Goal: Browse casually

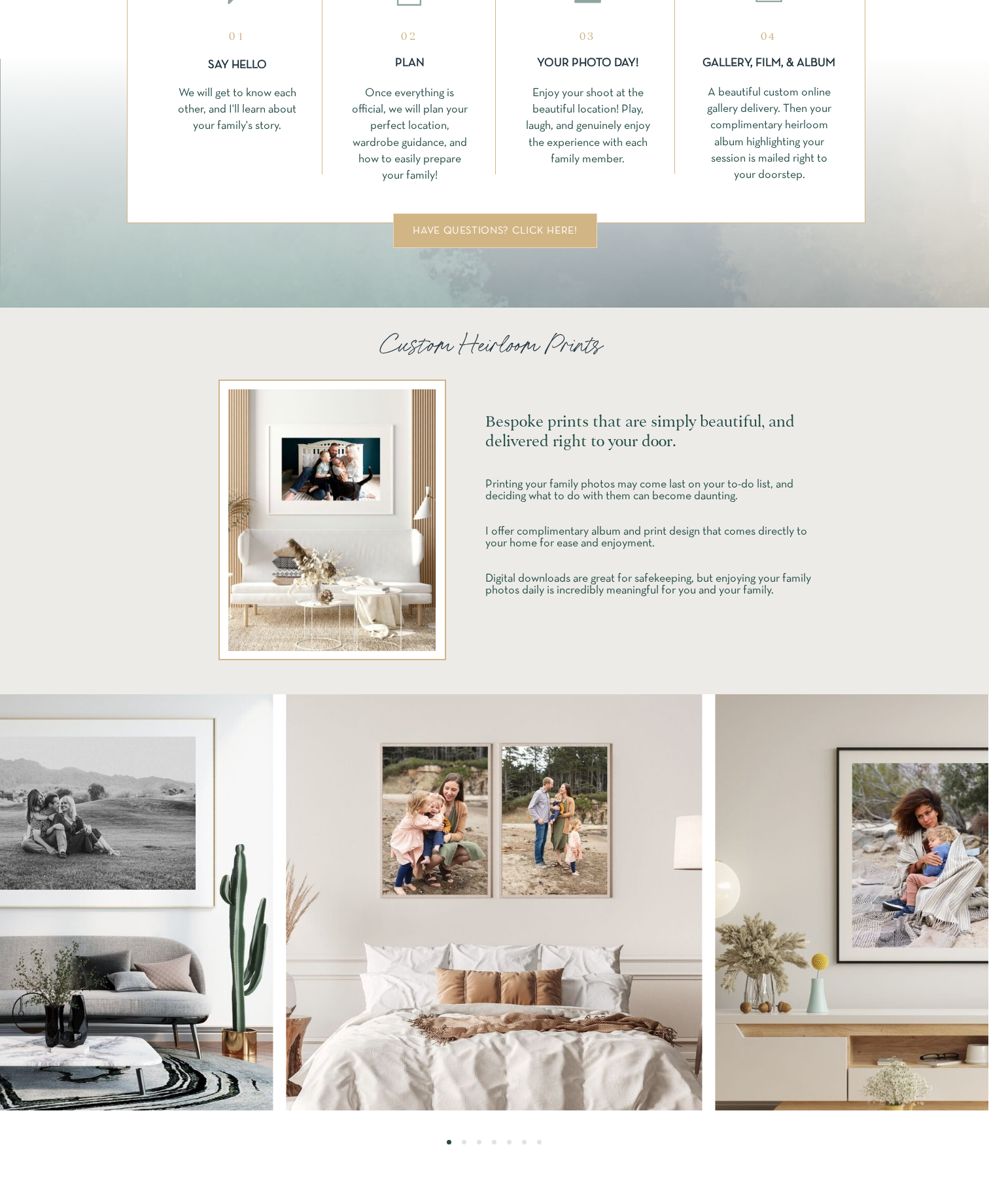
scroll to position [3052, 0]
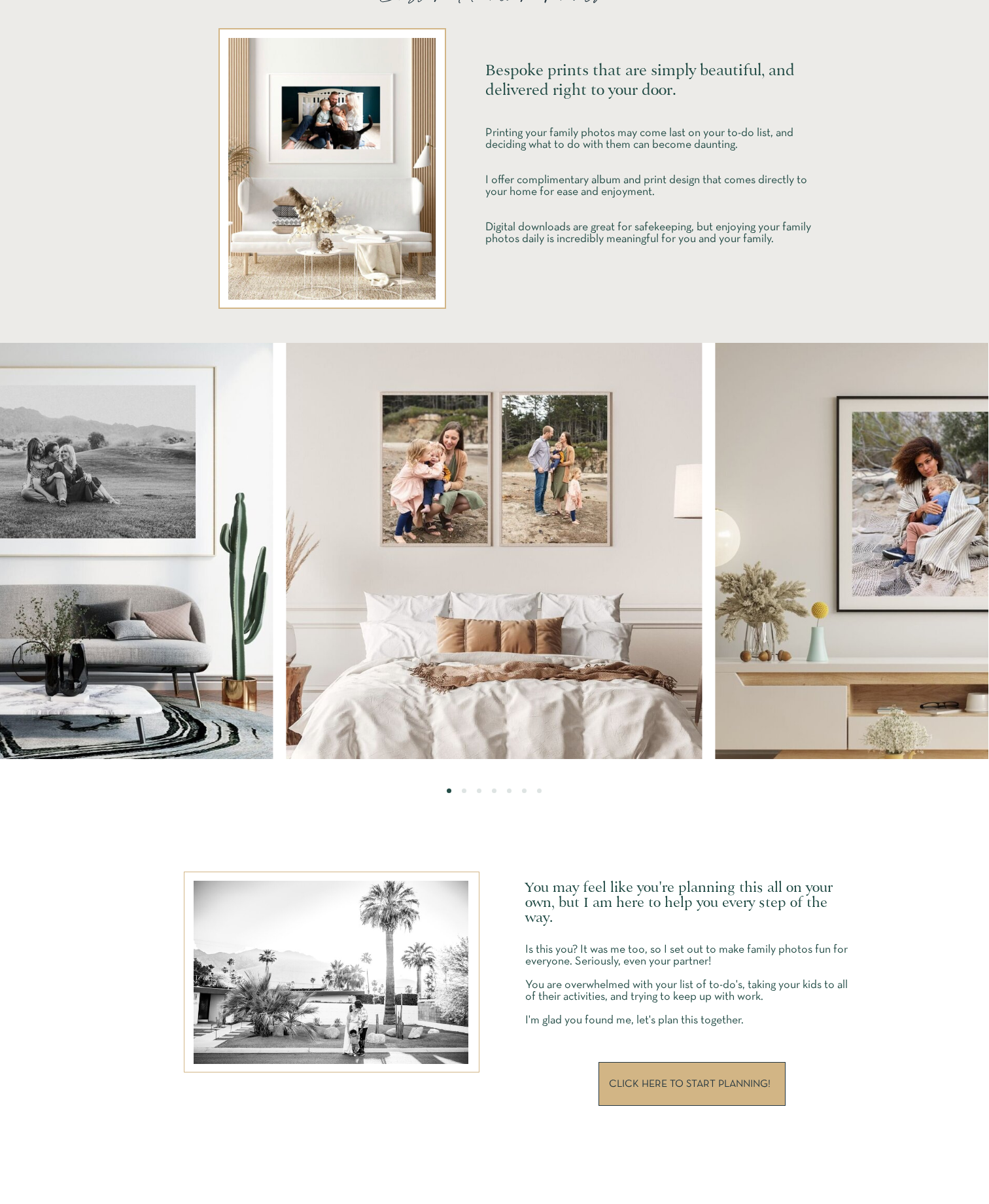
click at [975, 537] on img at bounding box center [923, 551] width 416 height 416
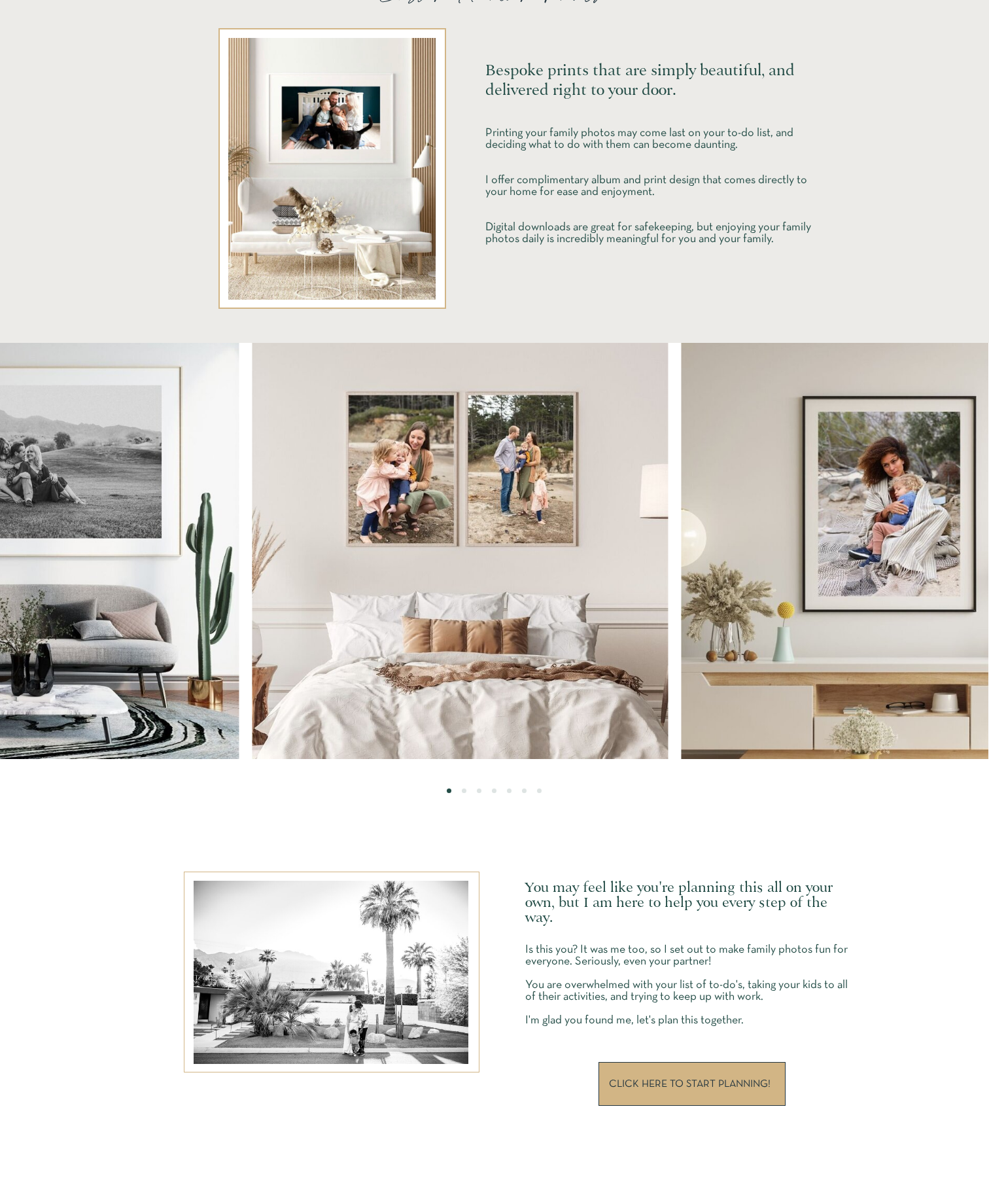
click at [761, 535] on img at bounding box center [889, 551] width 416 height 416
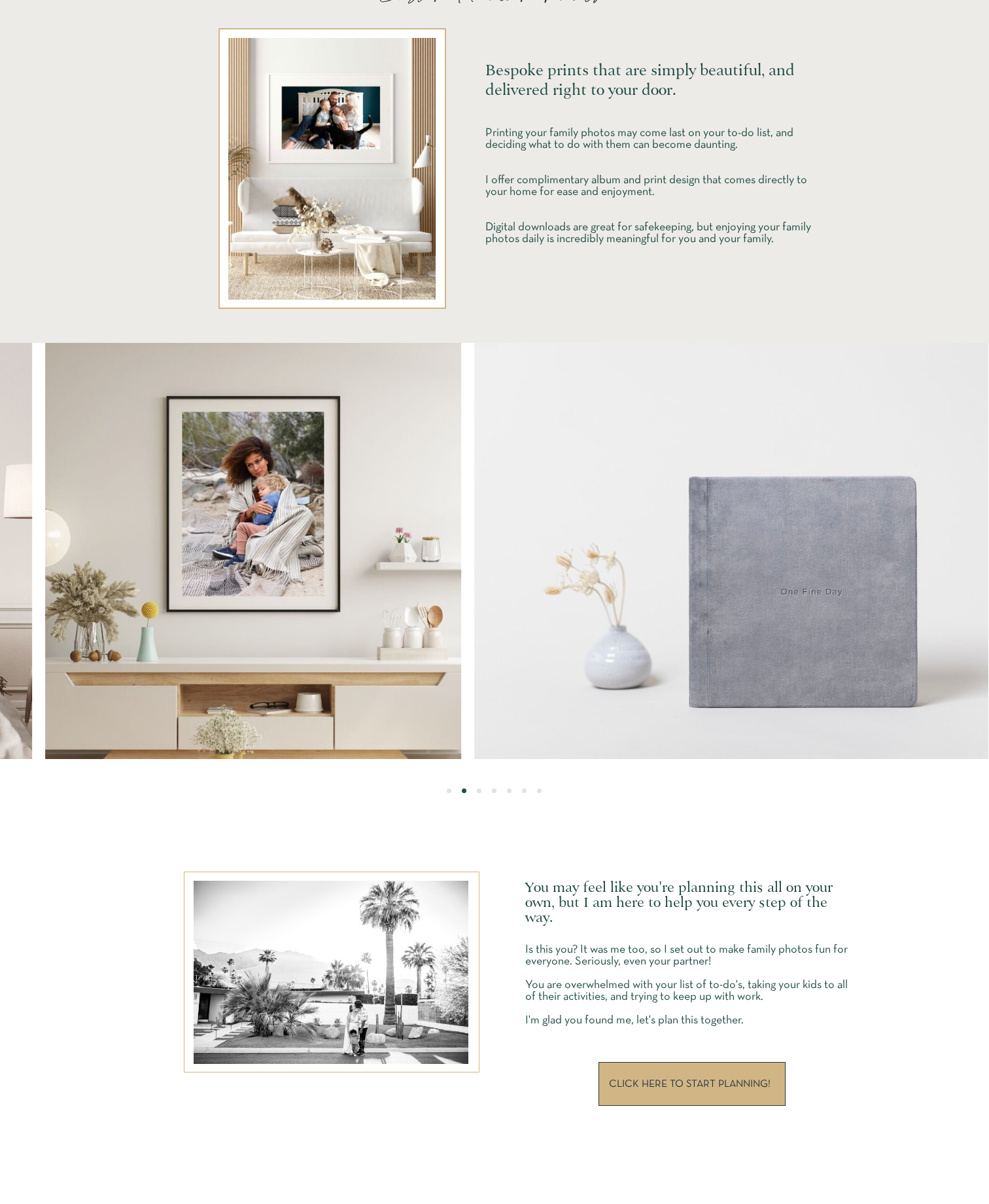
click at [475, 537] on img at bounding box center [756, 551] width 563 height 416
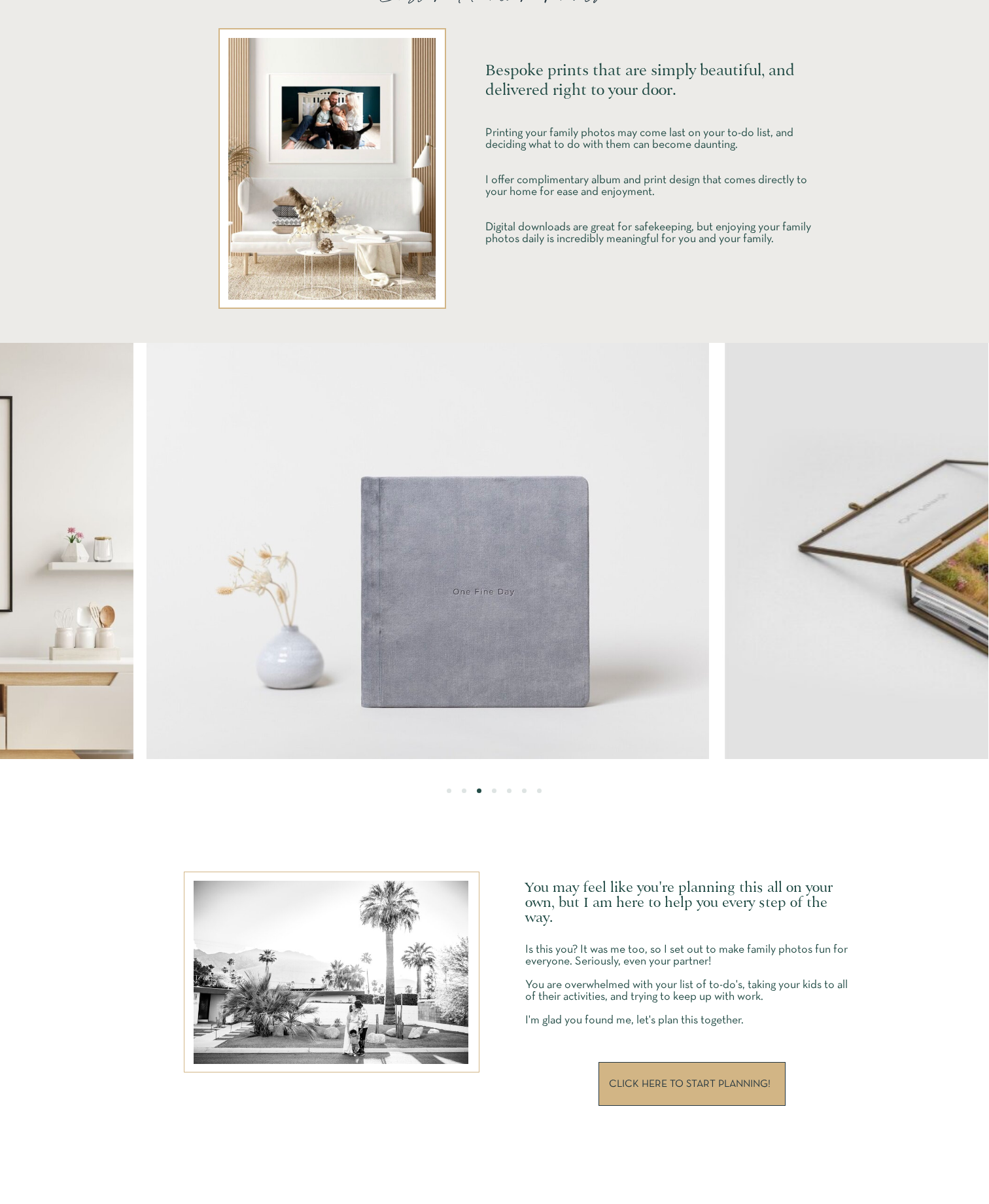
click at [368, 534] on img at bounding box center [428, 551] width 563 height 416
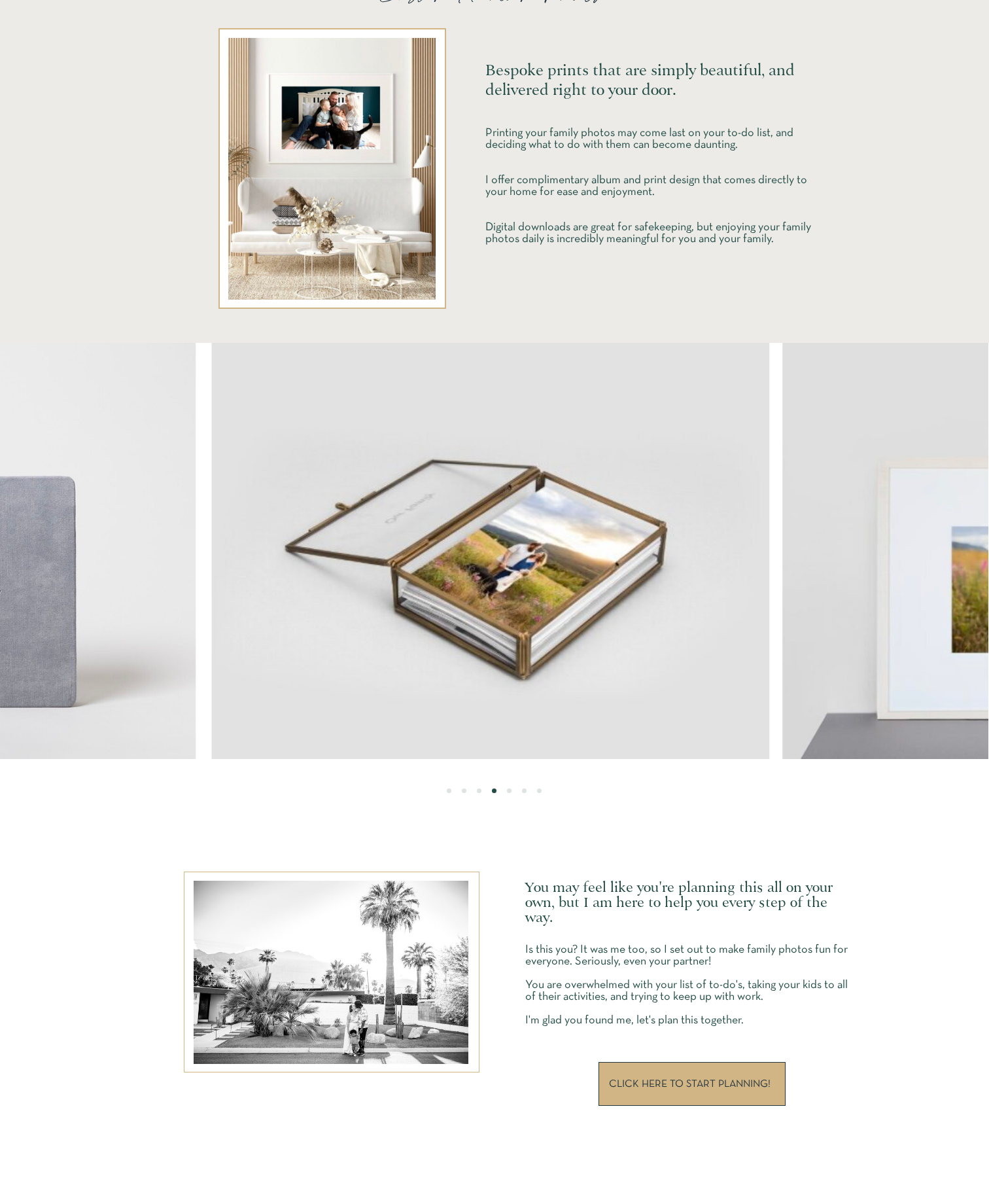
click at [420, 532] on img at bounding box center [490, 551] width 560 height 416
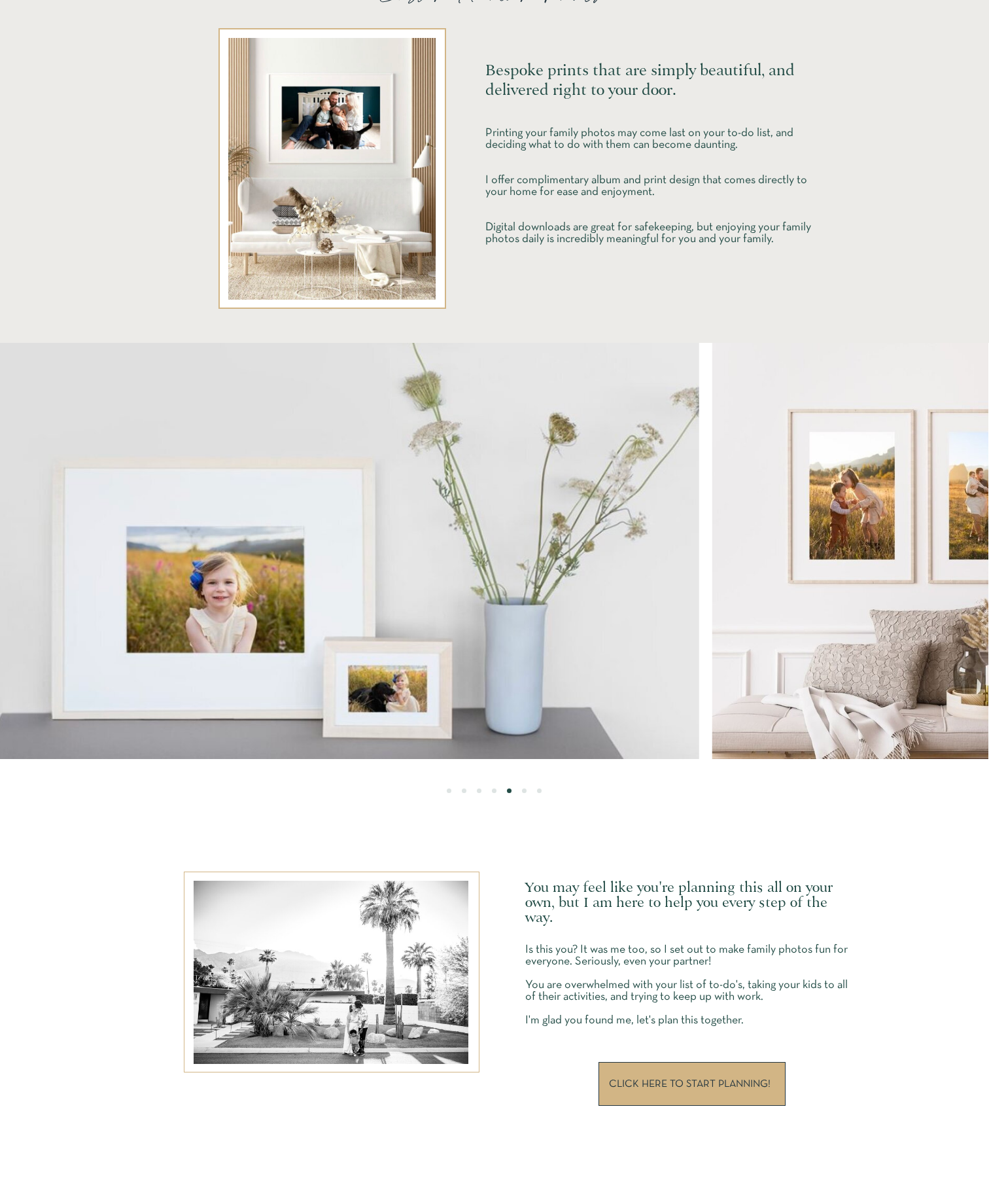
click at [474, 526] on img at bounding box center [329, 551] width 742 height 416
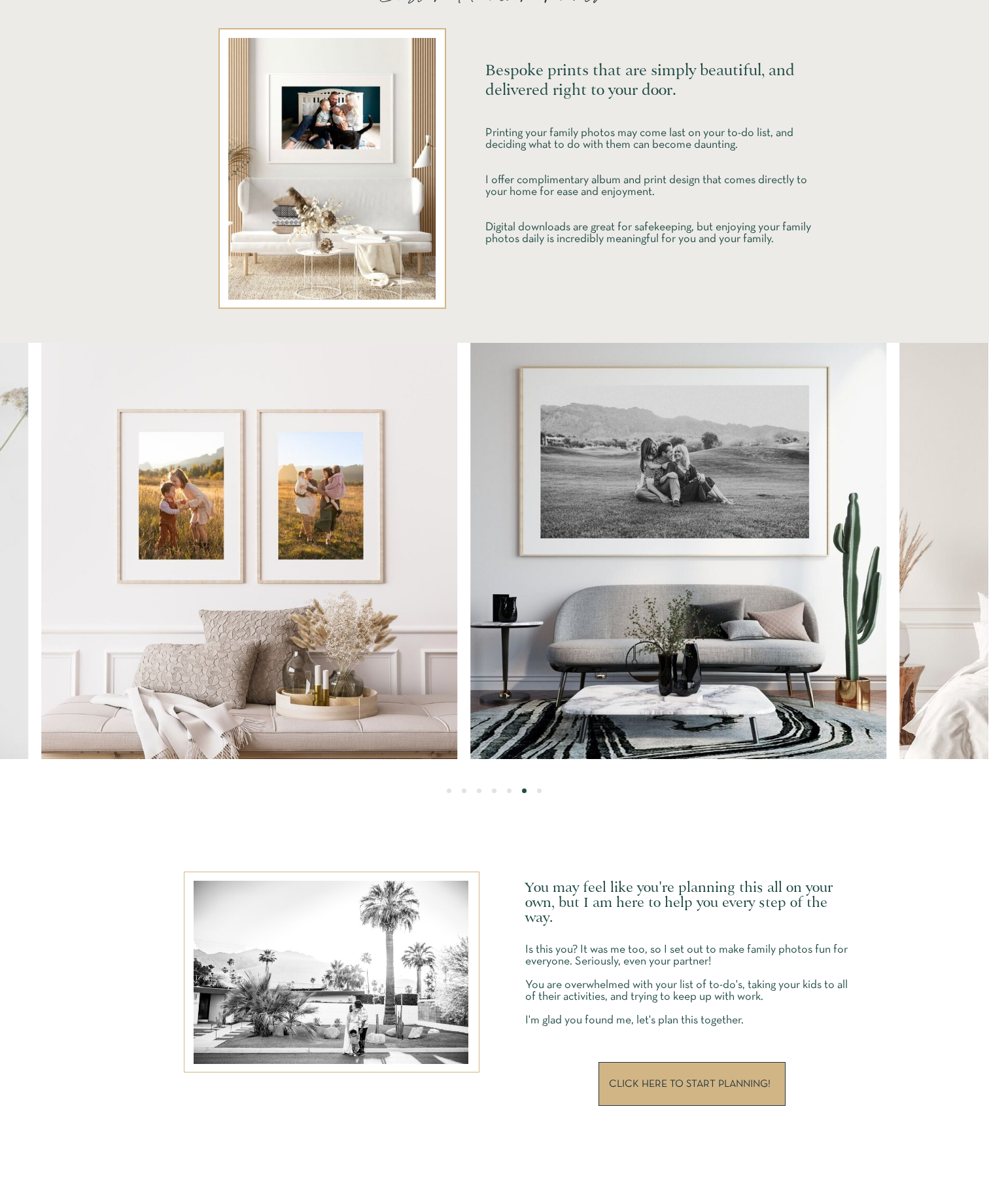
click at [399, 528] on img at bounding box center [250, 551] width 416 height 416
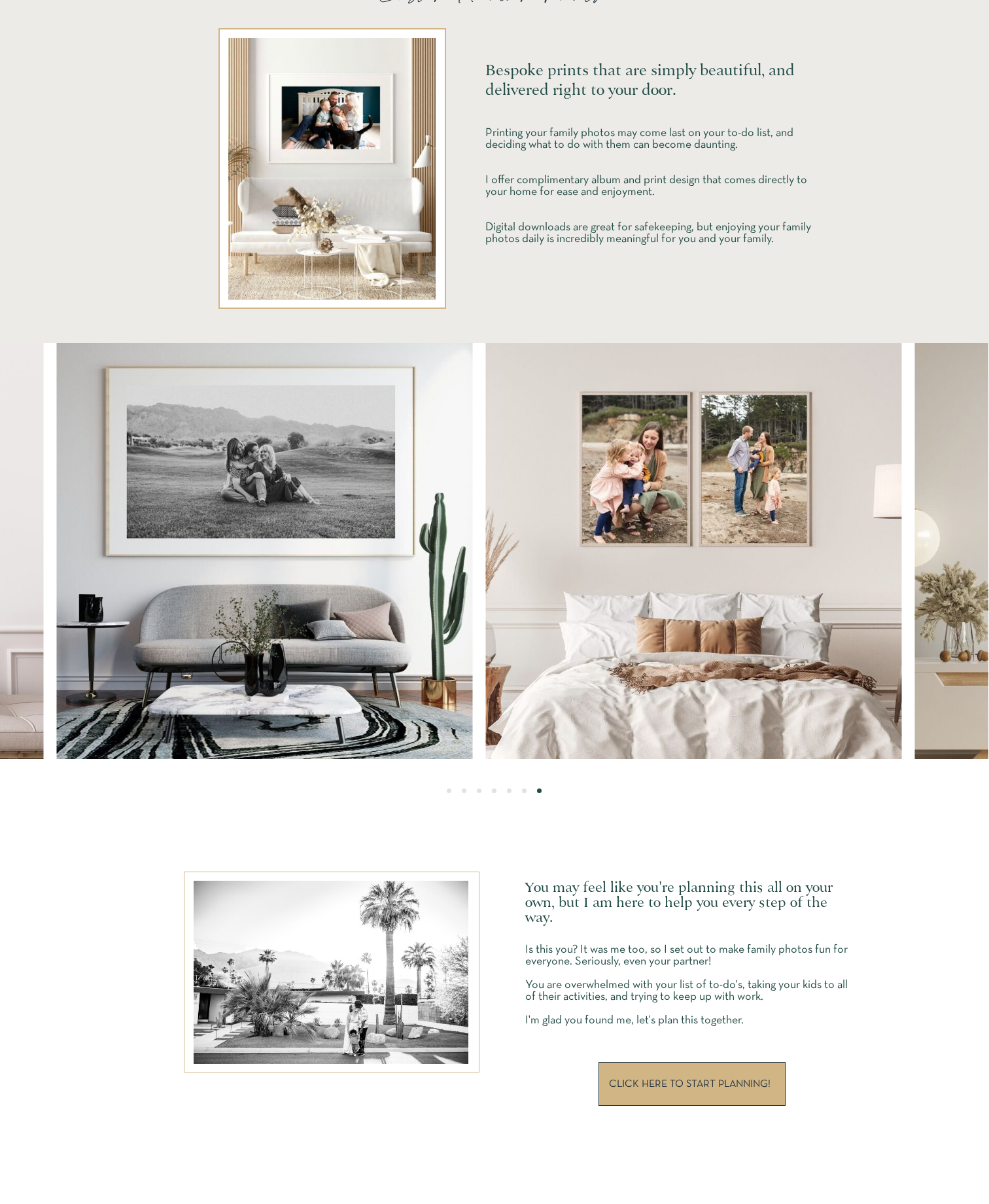
click at [497, 520] on img at bounding box center [694, 551] width 416 height 416
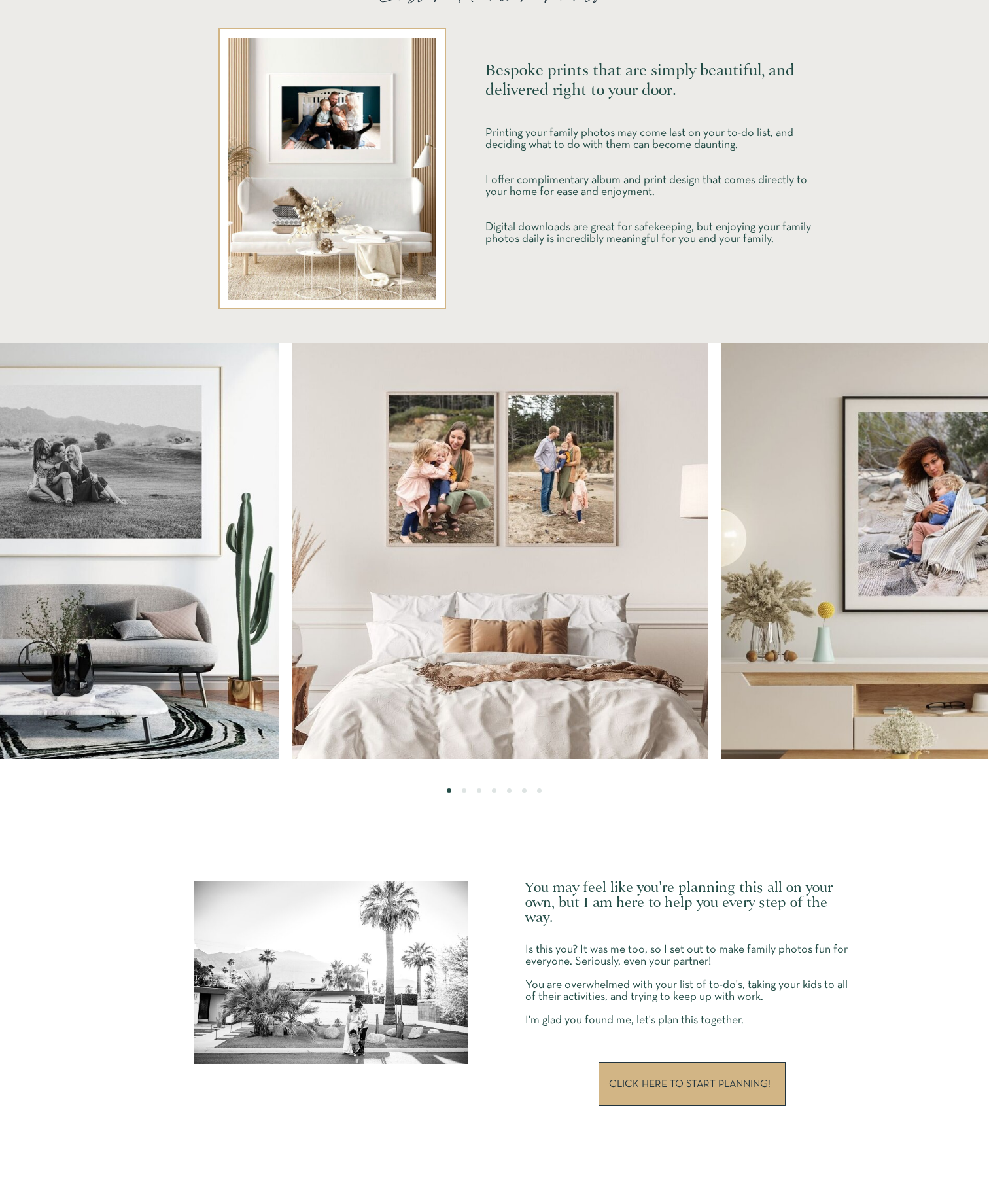
click at [722, 539] on img at bounding box center [930, 551] width 416 height 416
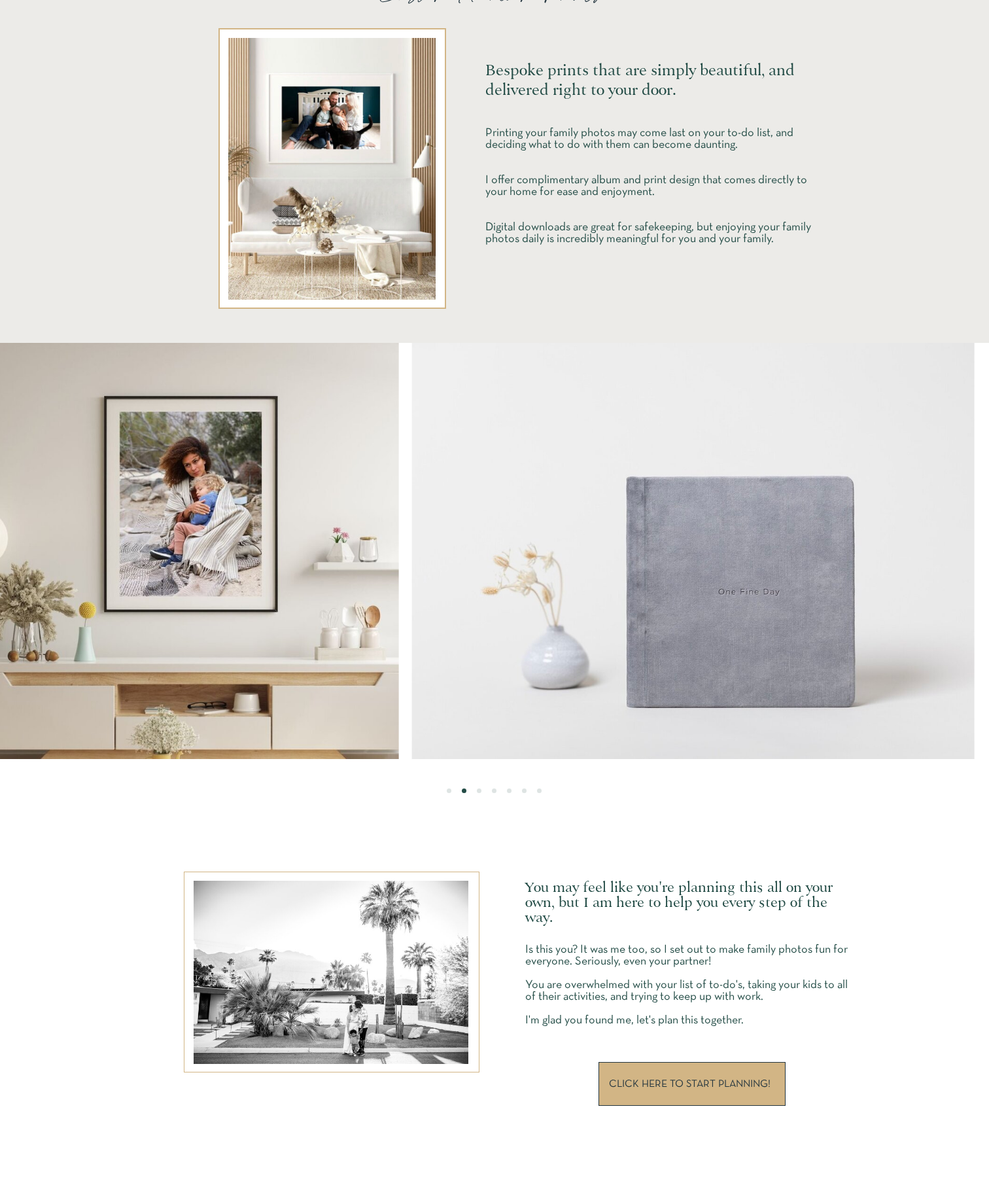
click at [412, 549] on img at bounding box center [693, 551] width 563 height 416
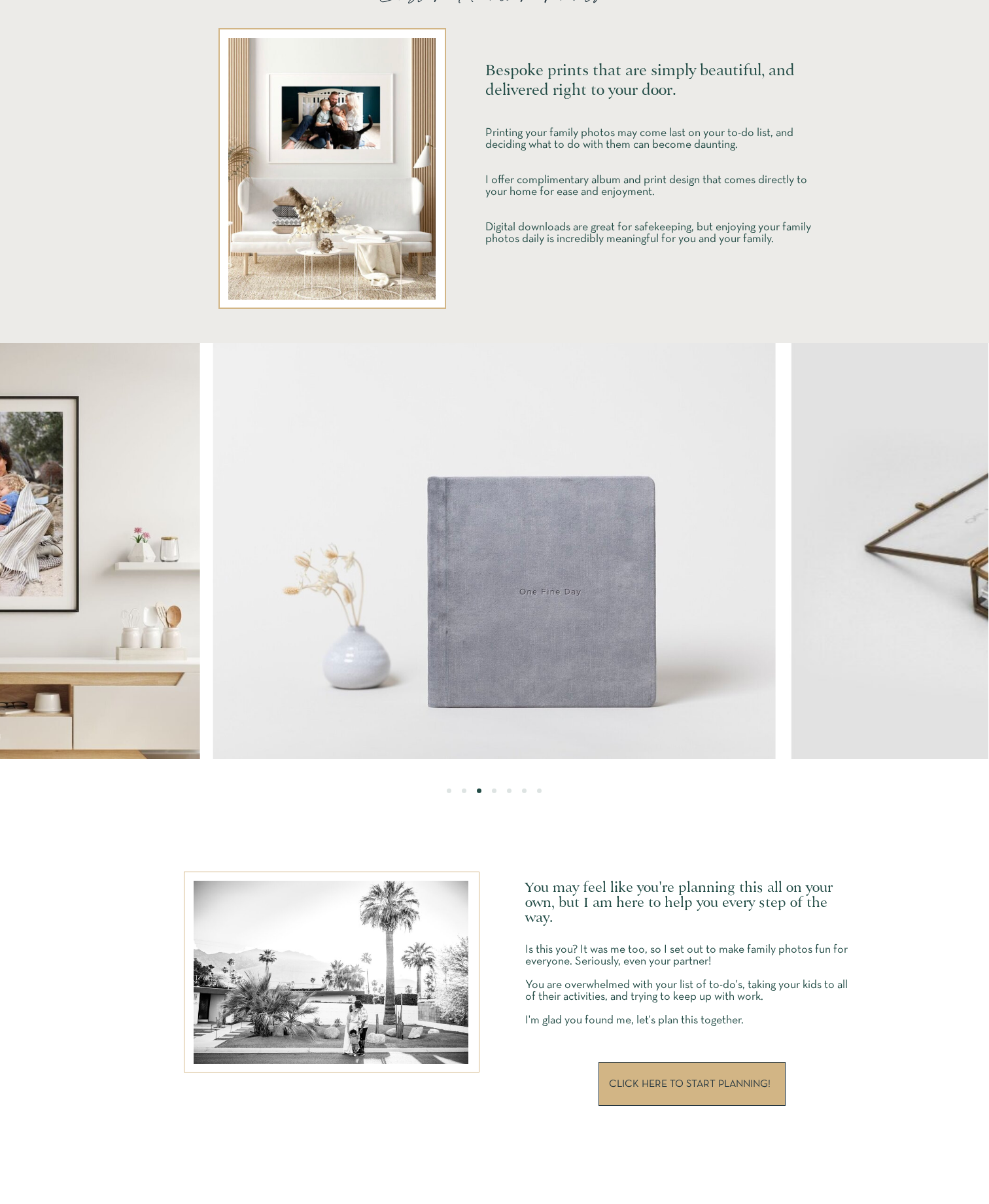
click at [293, 551] on img at bounding box center [494, 551] width 563 height 416
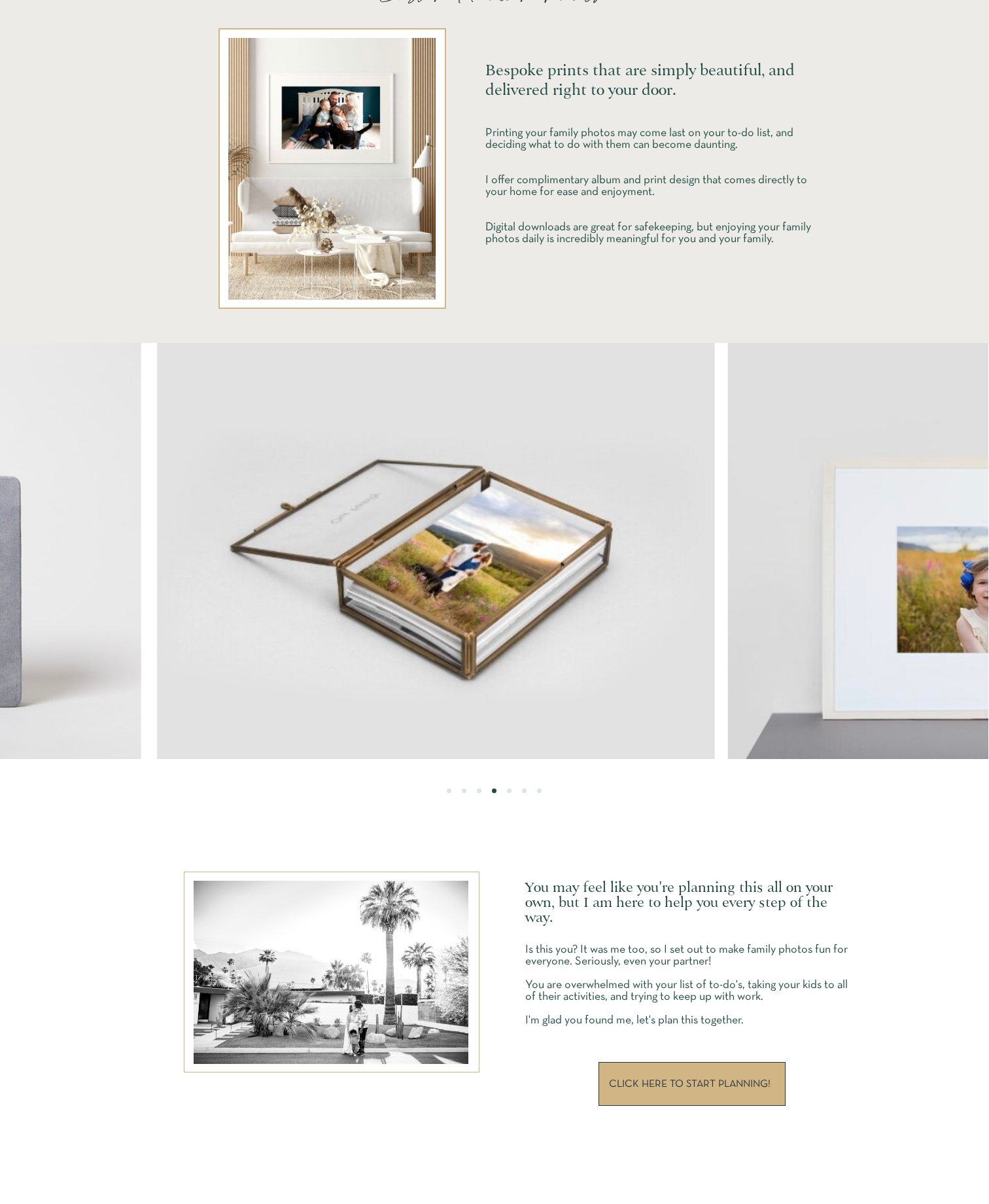
click at [155, 604] on img at bounding box center [435, 551] width 560 height 416
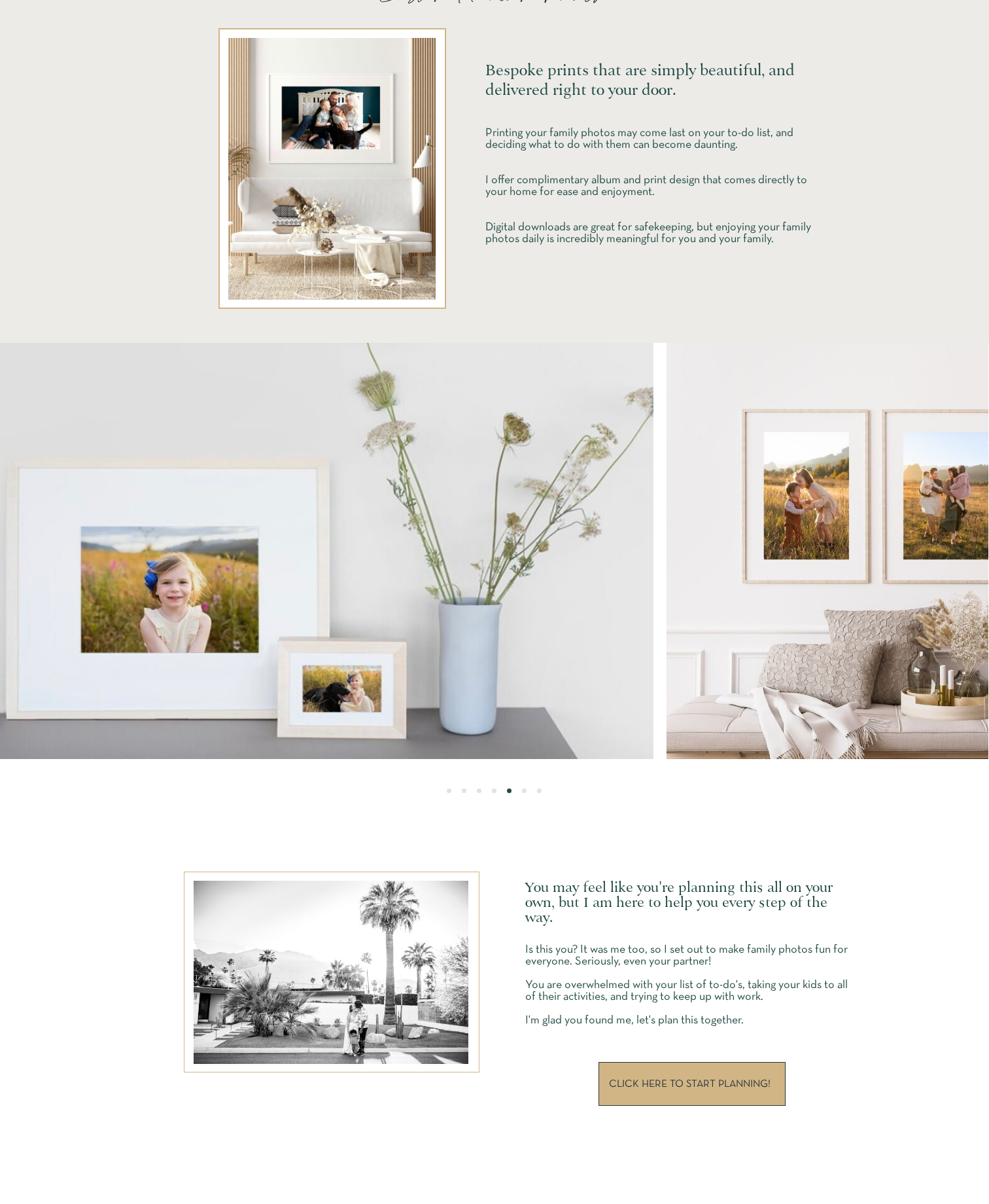
click at [268, 597] on img at bounding box center [283, 551] width 742 height 416
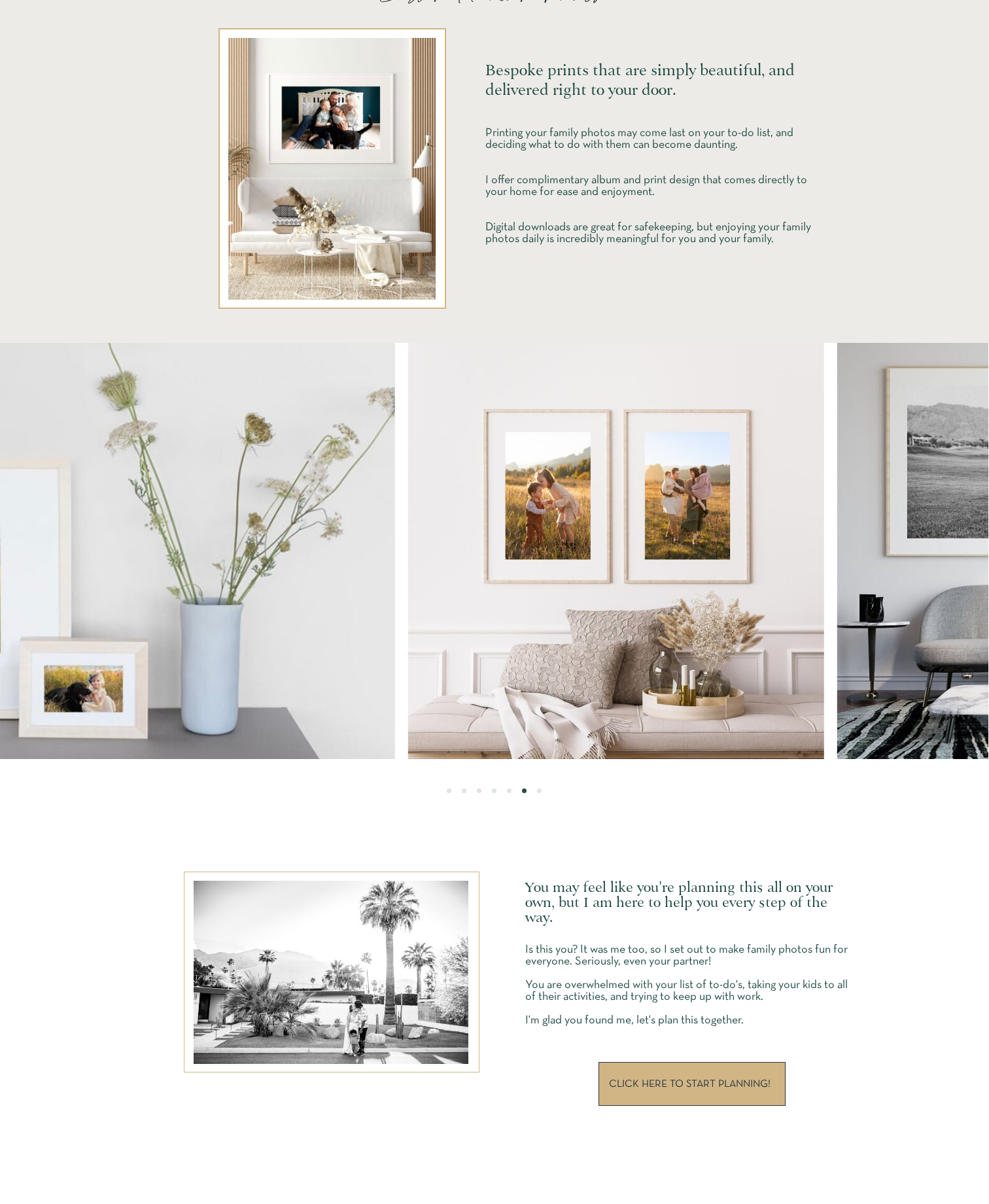
drag, startPoint x: 381, startPoint y: 639, endPoint x: 463, endPoint y: 565, distance: 110.5
click at [395, 566] on img at bounding box center [25, 551] width 742 height 416
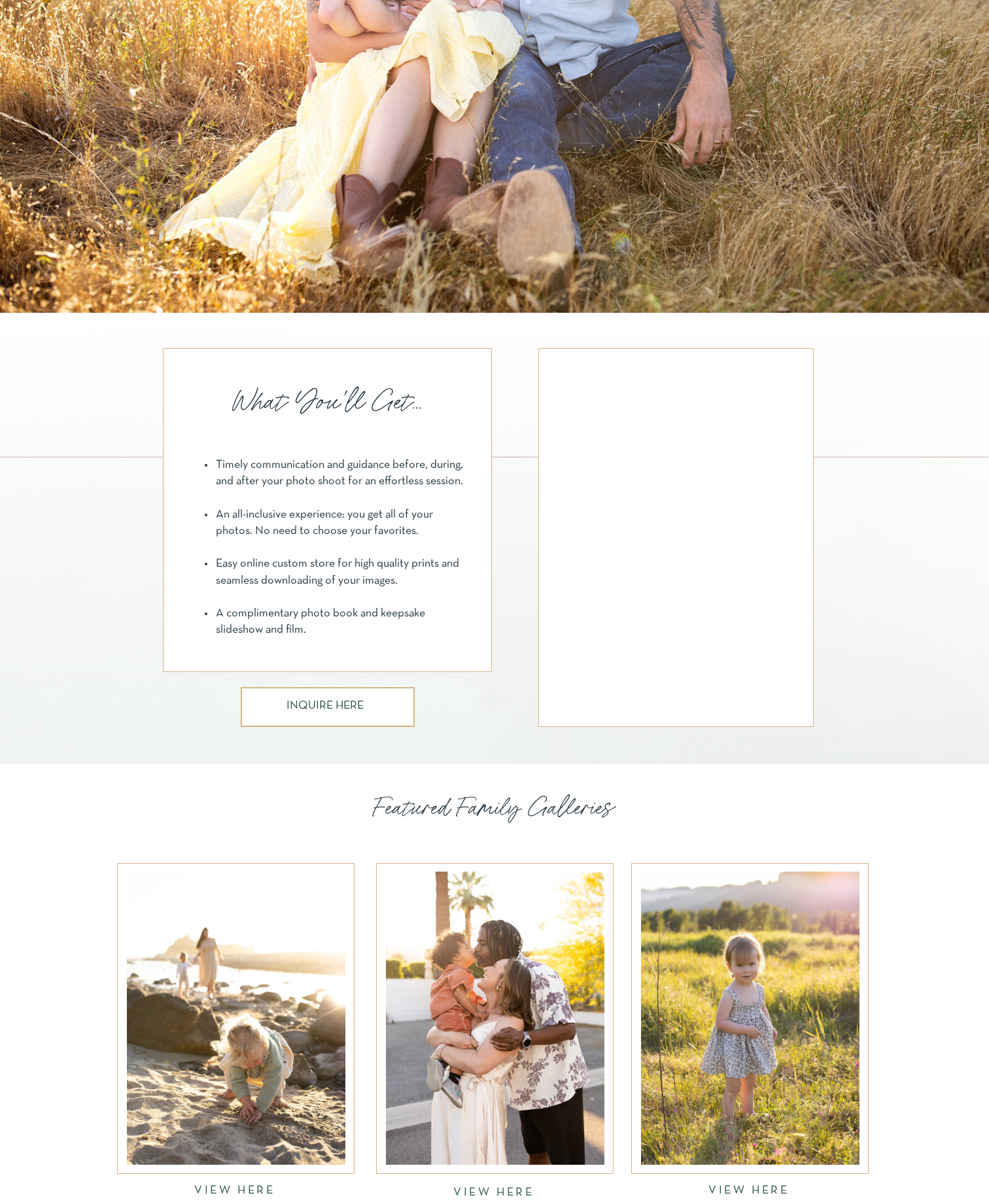
scroll to position [380, 0]
